Goal: Navigation & Orientation: Find specific page/section

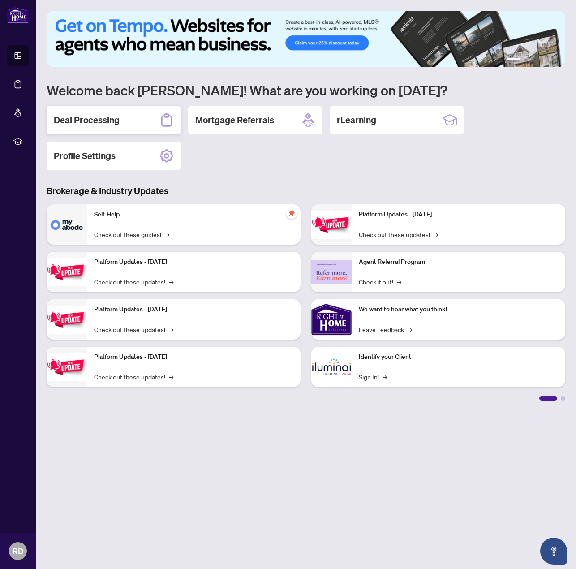
click at [121, 119] on div "Deal Processing" at bounding box center [114, 120] width 134 height 29
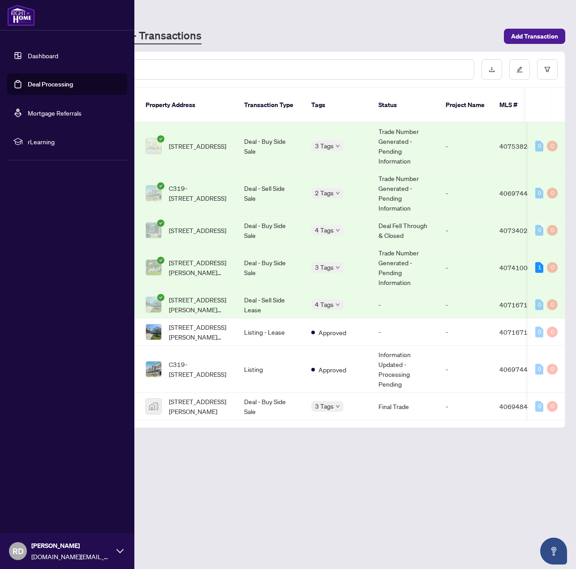
click at [52, 56] on link "Dashboard" at bounding box center [43, 56] width 30 height 8
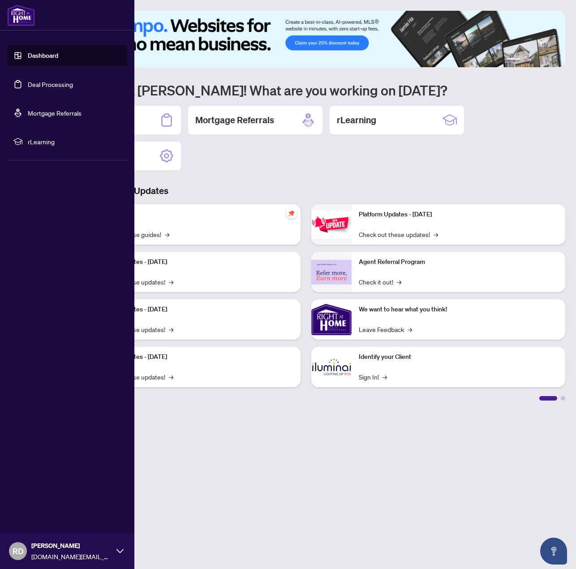
click at [43, 151] on li "rLearning" at bounding box center [67, 142] width 120 height 22
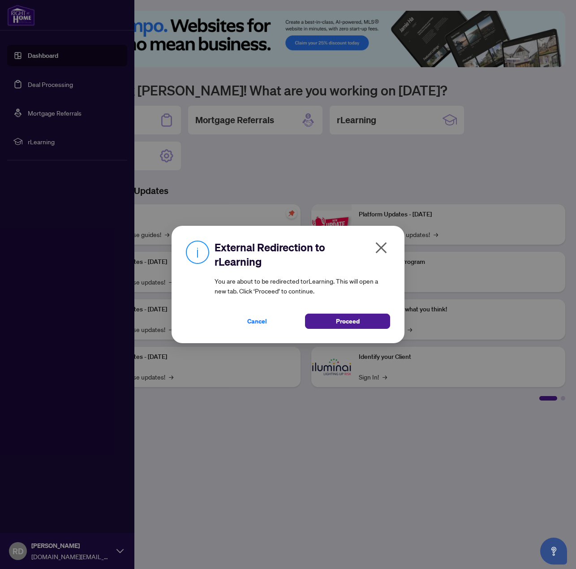
click at [382, 250] on icon "close" at bounding box center [381, 248] width 14 height 14
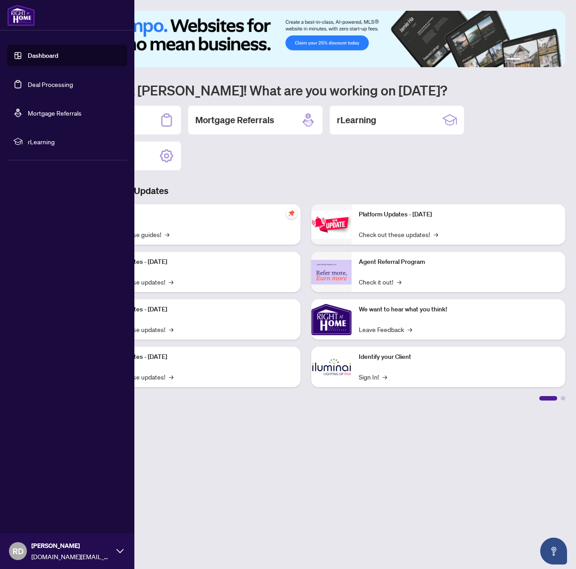
click at [307, 162] on div "Deal Processing Mortgage Referrals rLearning Profile Settings" at bounding box center [306, 138] width 519 height 65
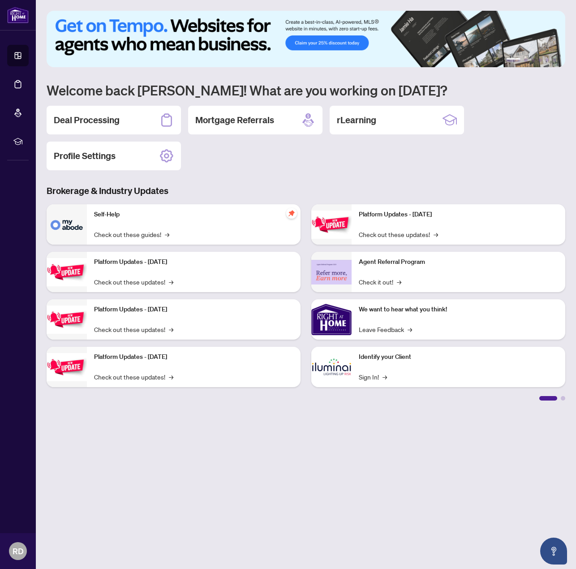
click at [224, 32] on img at bounding box center [306, 39] width 519 height 56
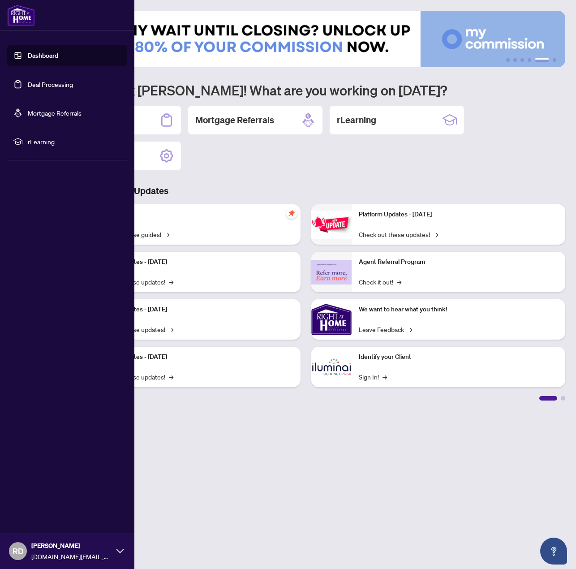
click at [58, 60] on link "Dashboard" at bounding box center [43, 56] width 30 height 8
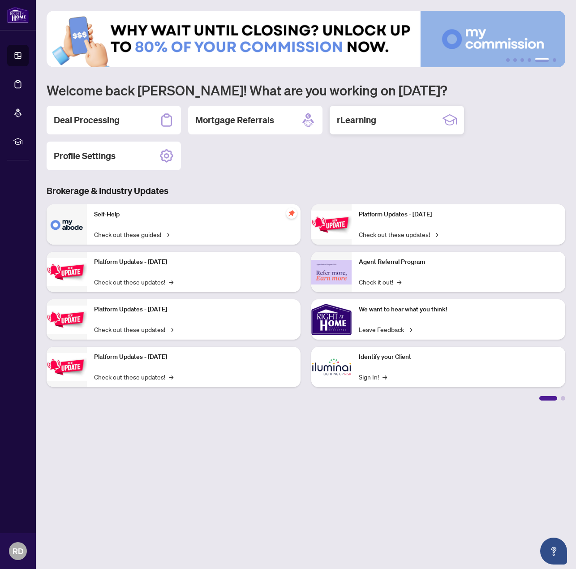
click at [451, 120] on icon at bounding box center [450, 120] width 14 height 14
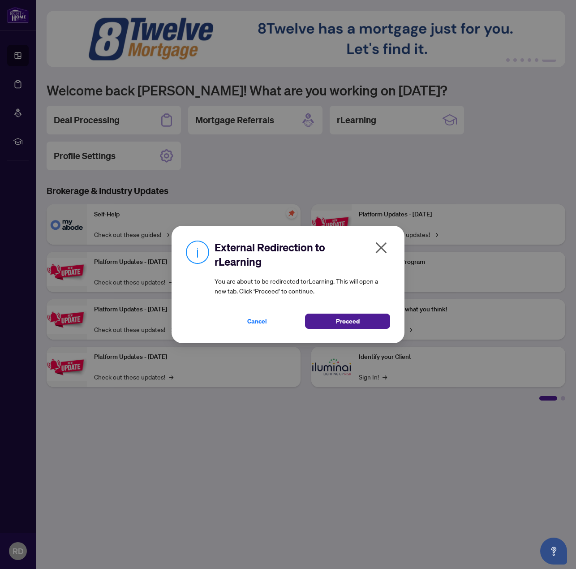
click at [386, 246] on icon "close" at bounding box center [381, 248] width 14 height 14
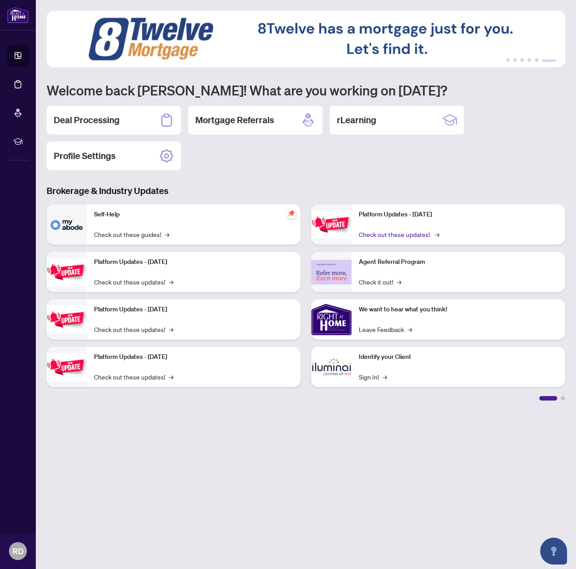
click at [376, 234] on link "Check out these updates! →" at bounding box center [398, 234] width 79 height 10
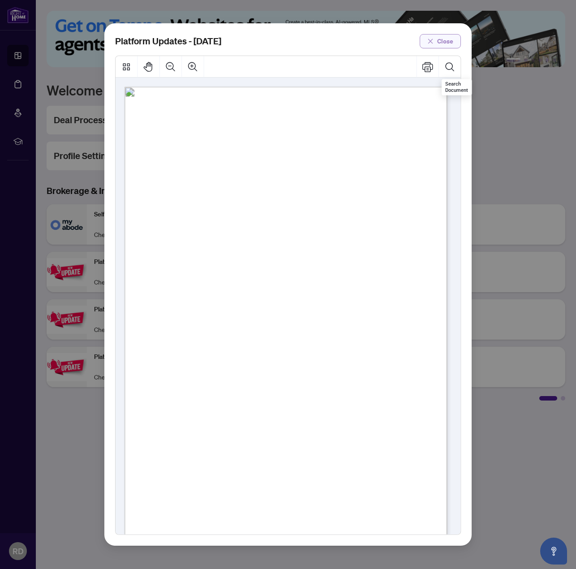
click at [449, 43] on span "Close" at bounding box center [445, 41] width 16 height 14
